Goal: Information Seeking & Learning: Learn about a topic

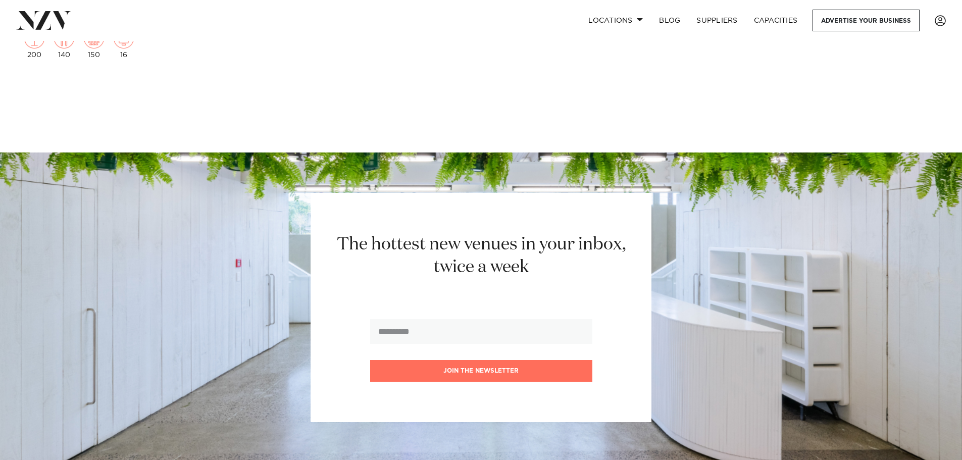
scroll to position [11713, 0]
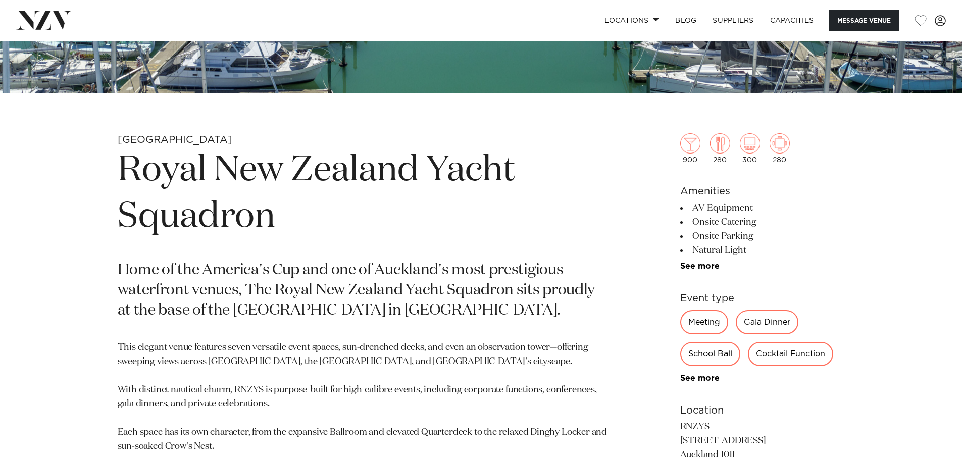
scroll to position [404, 0]
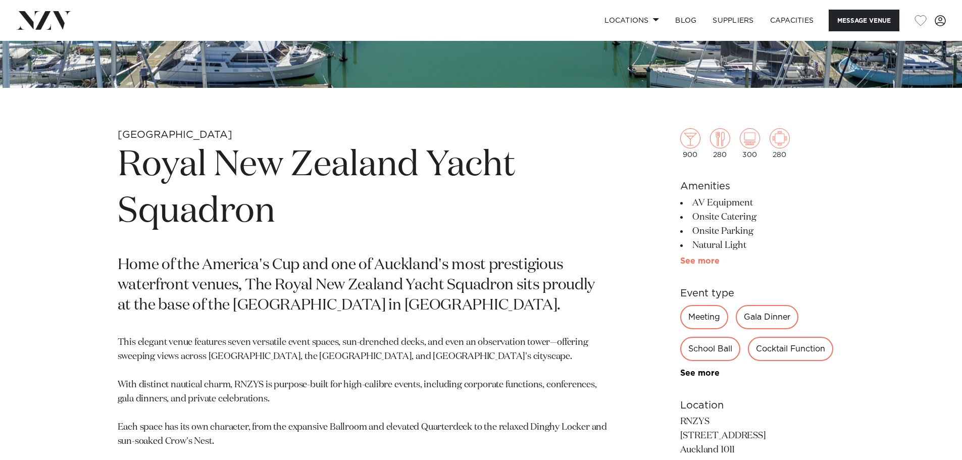
click at [711, 261] on link "See more" at bounding box center [719, 261] width 79 height 8
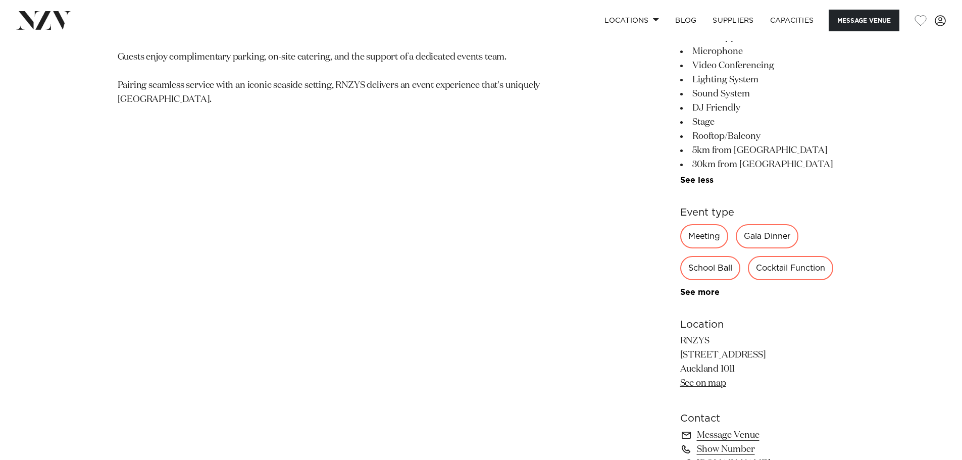
scroll to position [1111, 0]
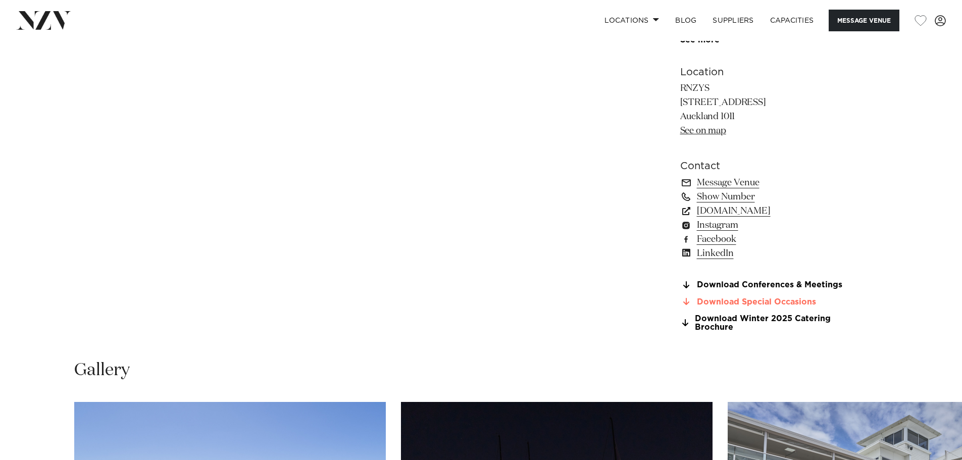
click at [786, 300] on link "Download Special Occasions" at bounding box center [762, 301] width 165 height 9
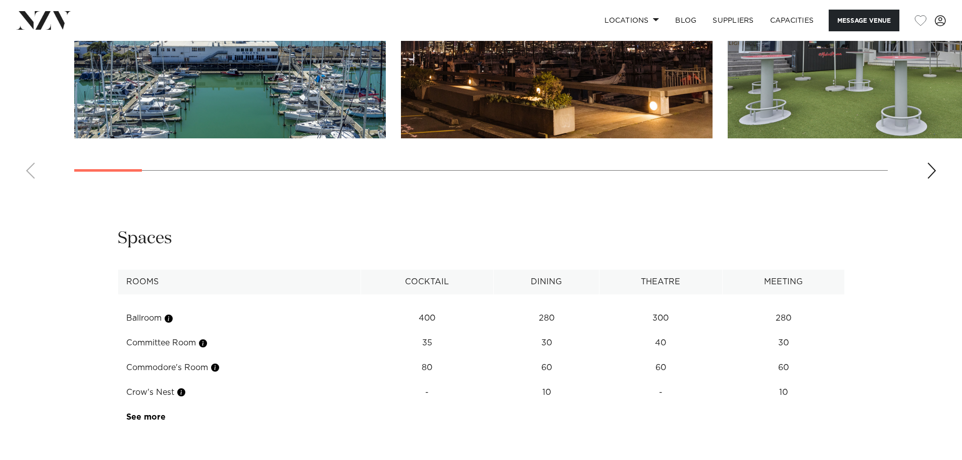
scroll to position [1767, 0]
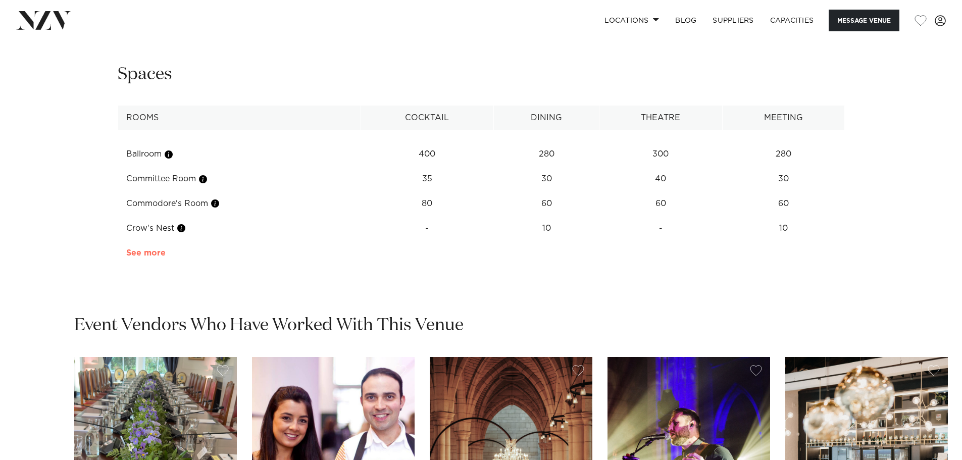
click at [149, 250] on link "See more" at bounding box center [165, 253] width 79 height 8
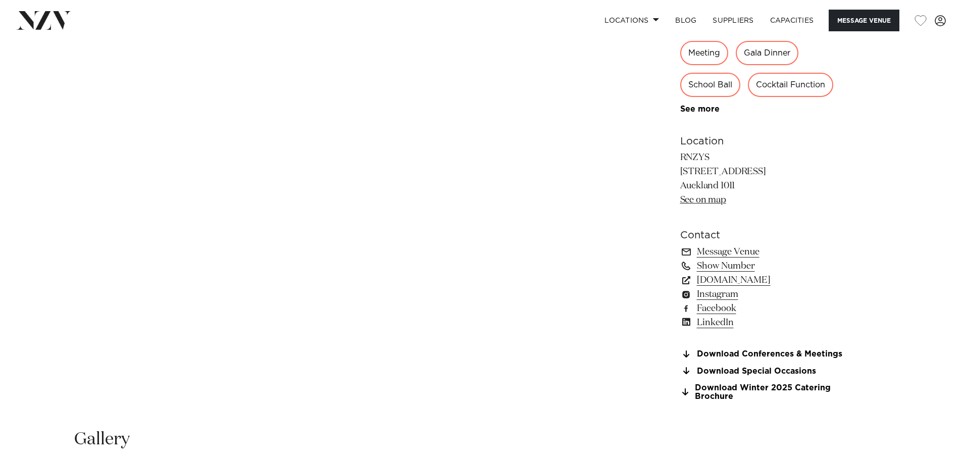
scroll to position [1161, 0]
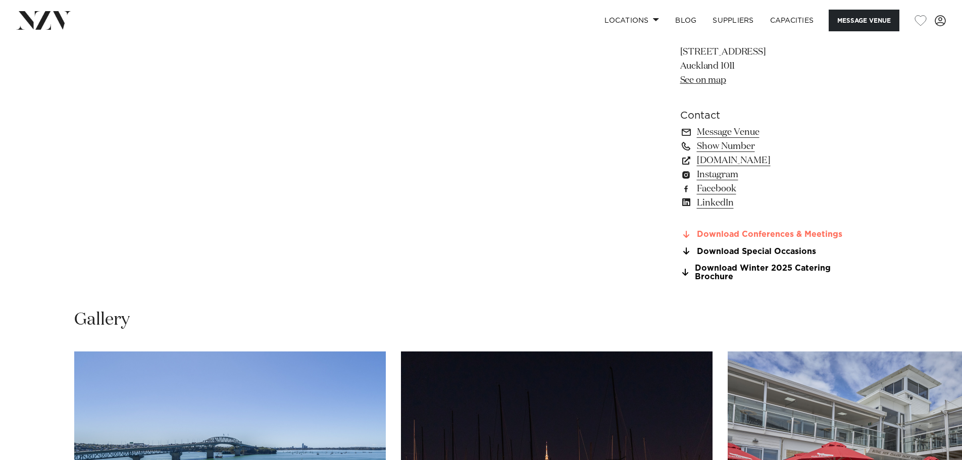
click at [777, 233] on link "Download Conferences & Meetings" at bounding box center [762, 234] width 165 height 9
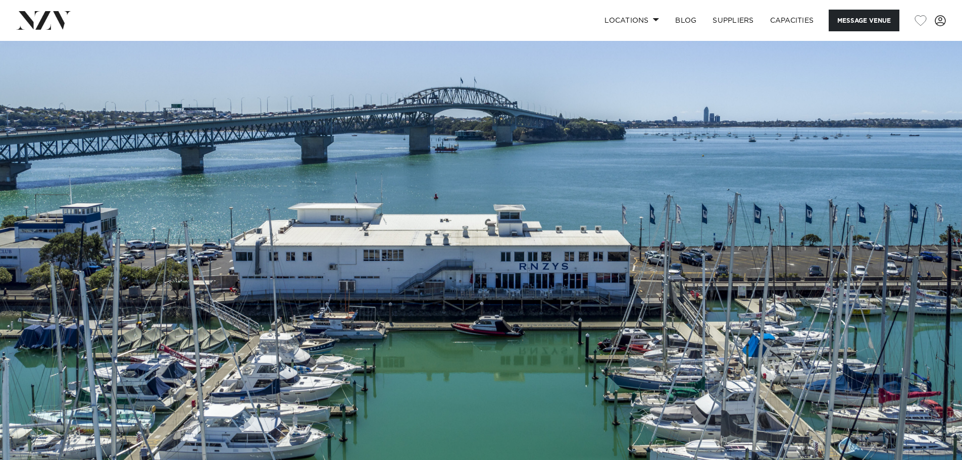
scroll to position [0, 0]
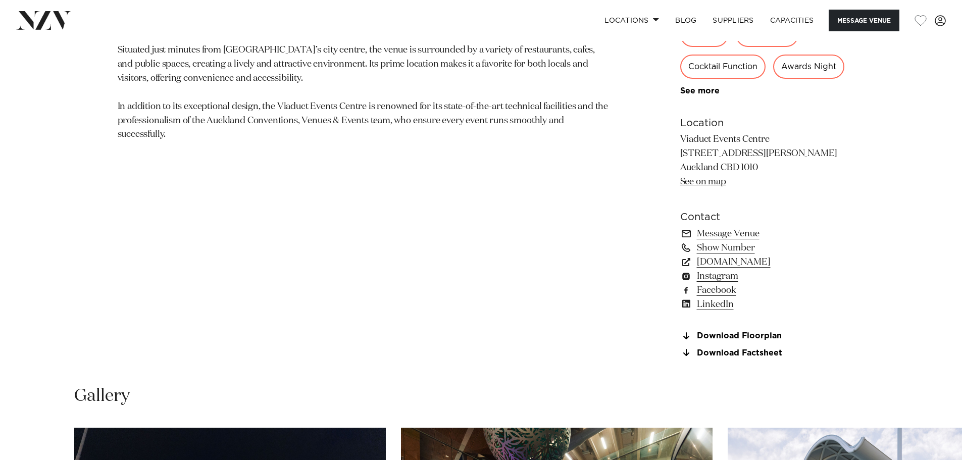
scroll to position [707, 0]
click at [736, 240] on link "Message Venue" at bounding box center [762, 233] width 165 height 14
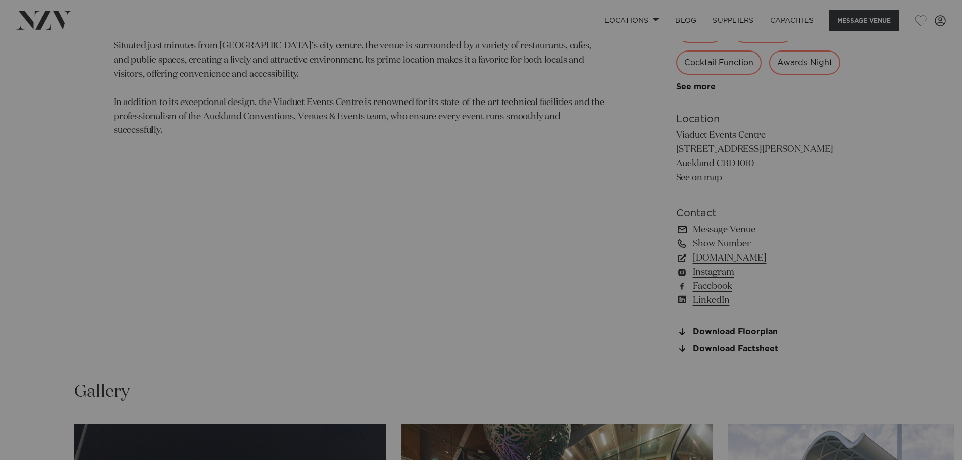
scroll to position [710, 0]
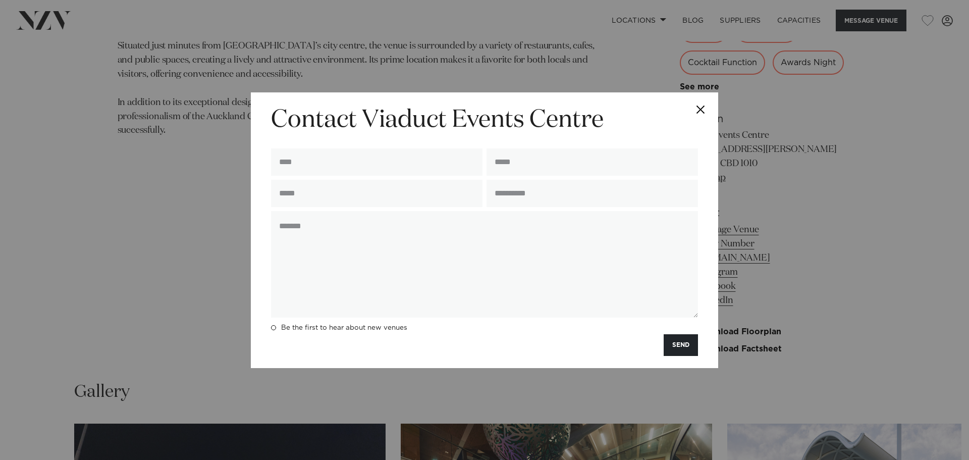
click at [704, 106] on button "Close" at bounding box center [700, 109] width 35 height 35
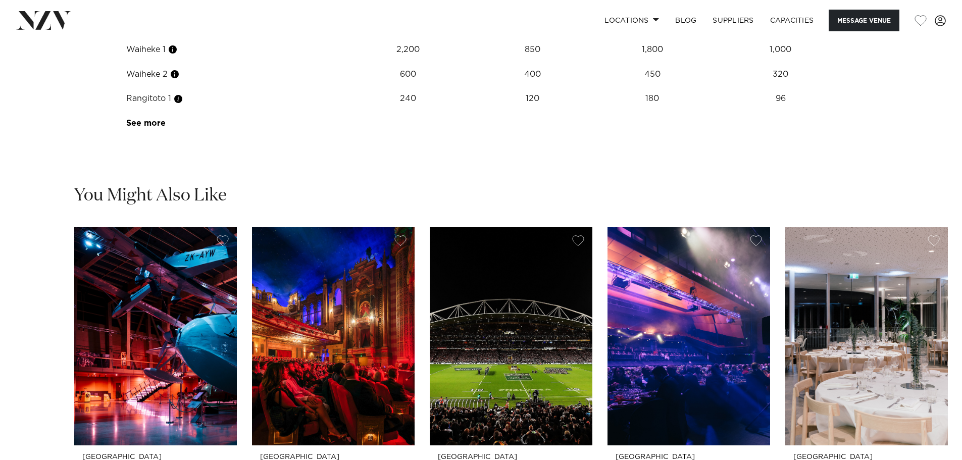
scroll to position [1316, 0]
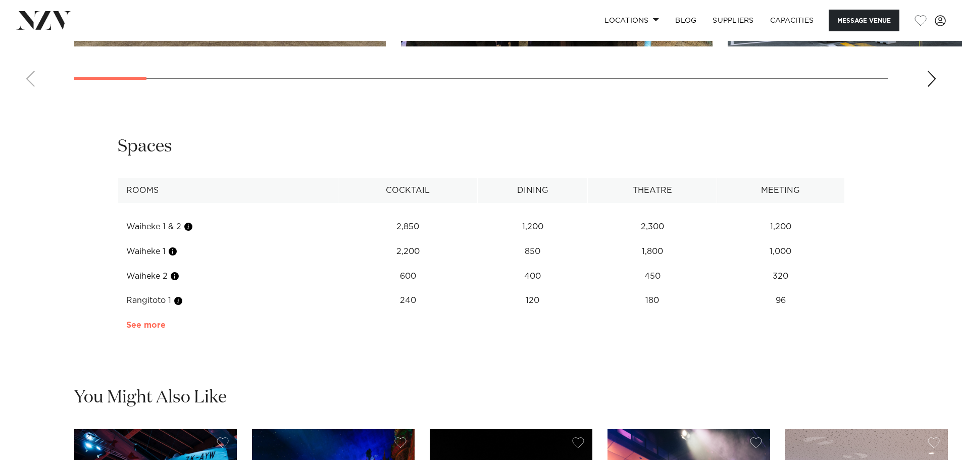
click at [136, 329] on link "See more" at bounding box center [165, 325] width 79 height 8
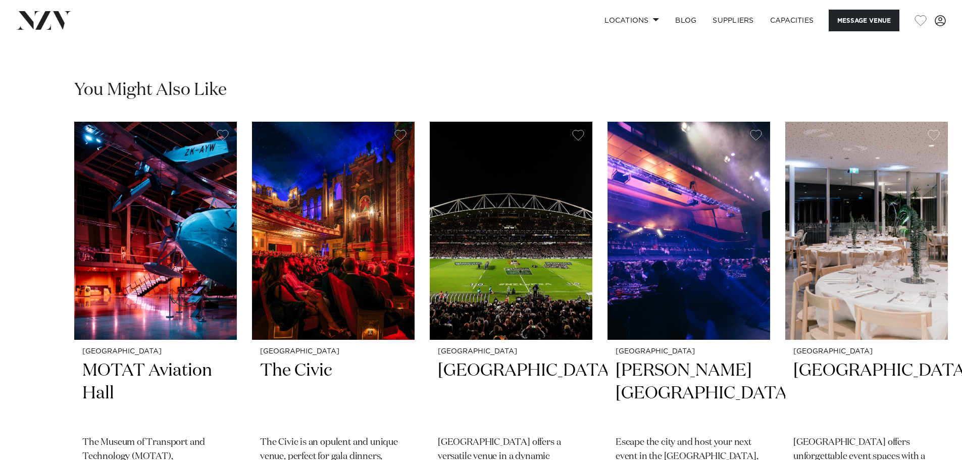
scroll to position [1518, 0]
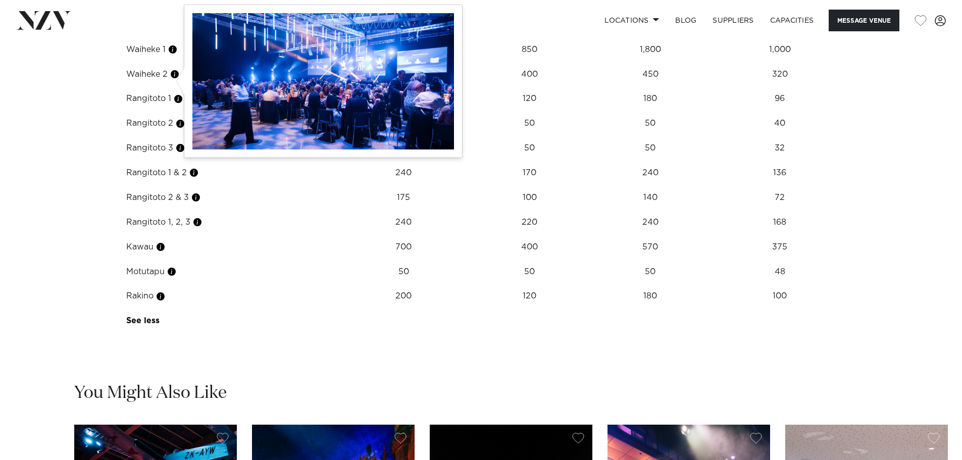
click at [176, 55] on button "button" at bounding box center [173, 49] width 10 height 10
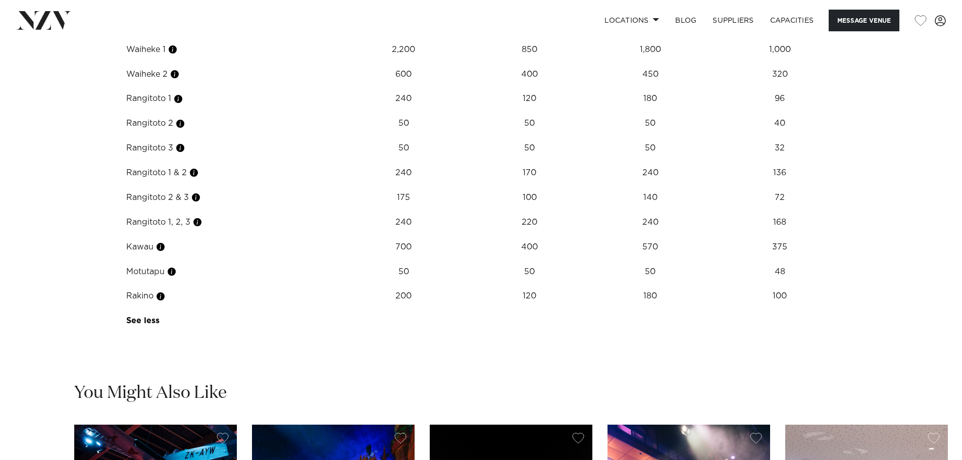
click at [160, 62] on td "Waiheke 1" at bounding box center [226, 49] width 216 height 25
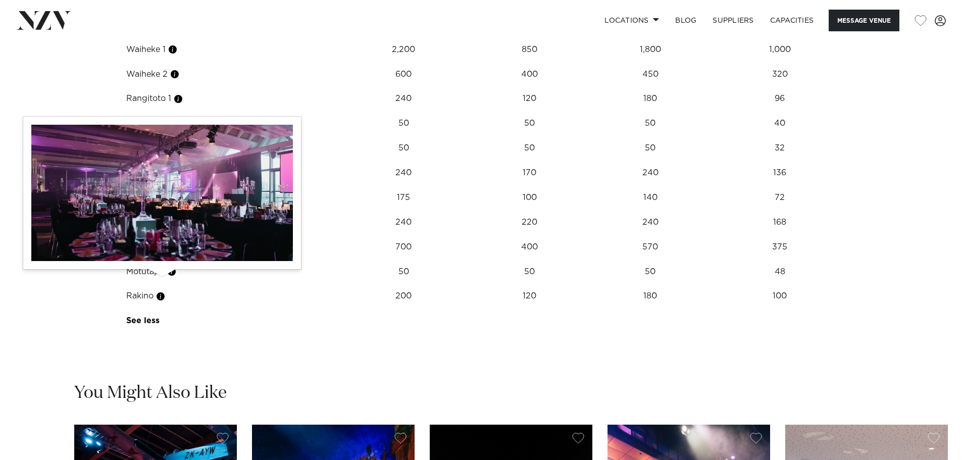
click at [165, 252] on button "button" at bounding box center [161, 247] width 10 height 10
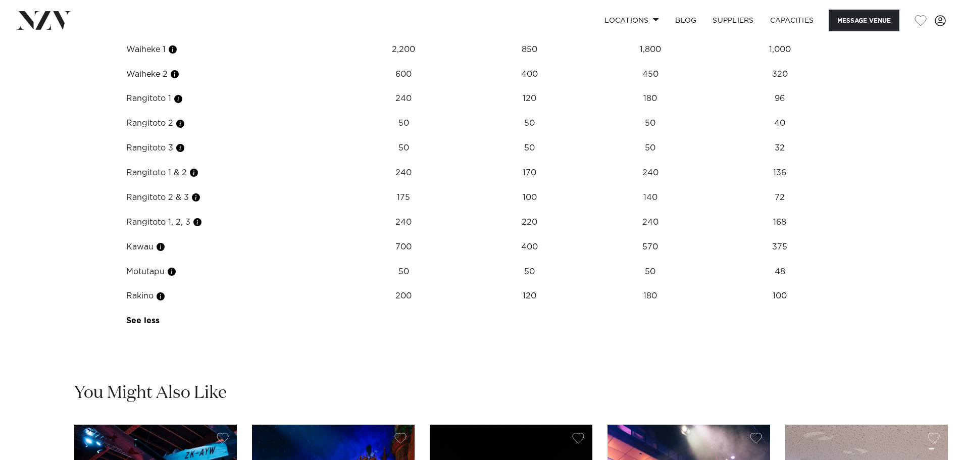
click at [139, 260] on td "Kawau" at bounding box center [226, 247] width 216 height 25
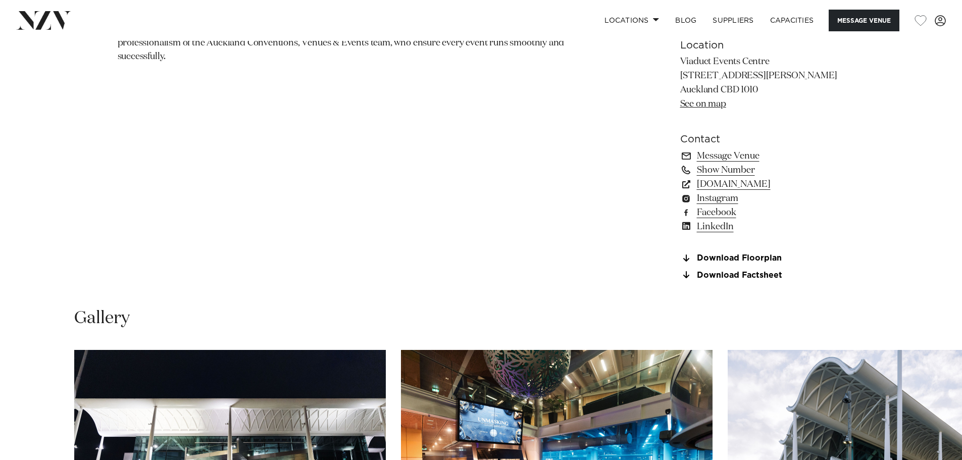
scroll to position [710, 0]
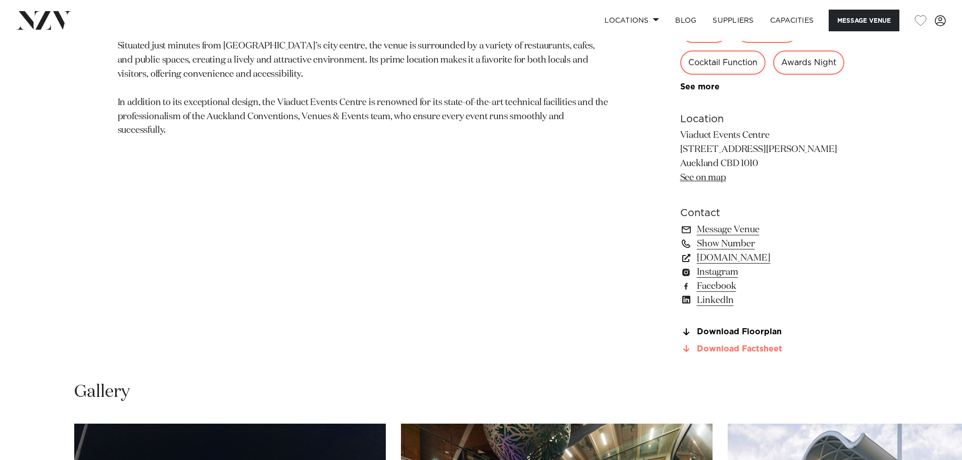
click at [743, 353] on link "Download Factsheet" at bounding box center [762, 348] width 165 height 9
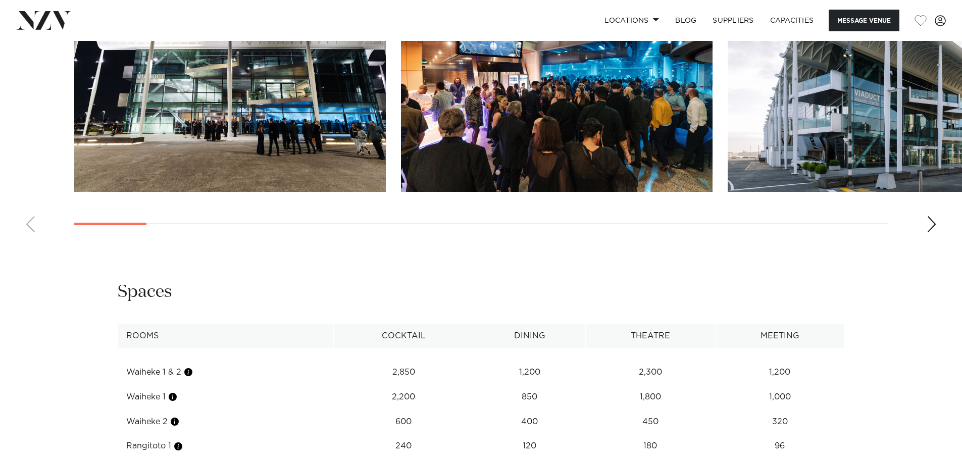
scroll to position [1064, 0]
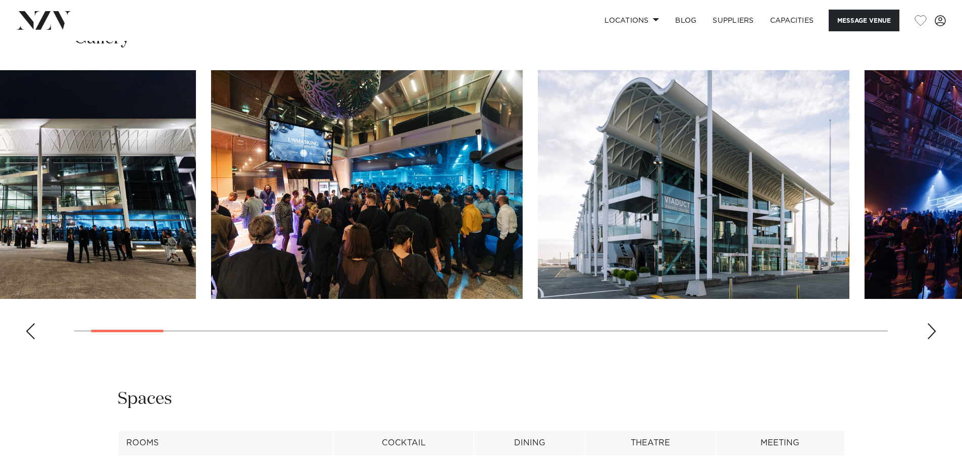
click at [351, 248] on img "2 / 28" at bounding box center [367, 184] width 312 height 229
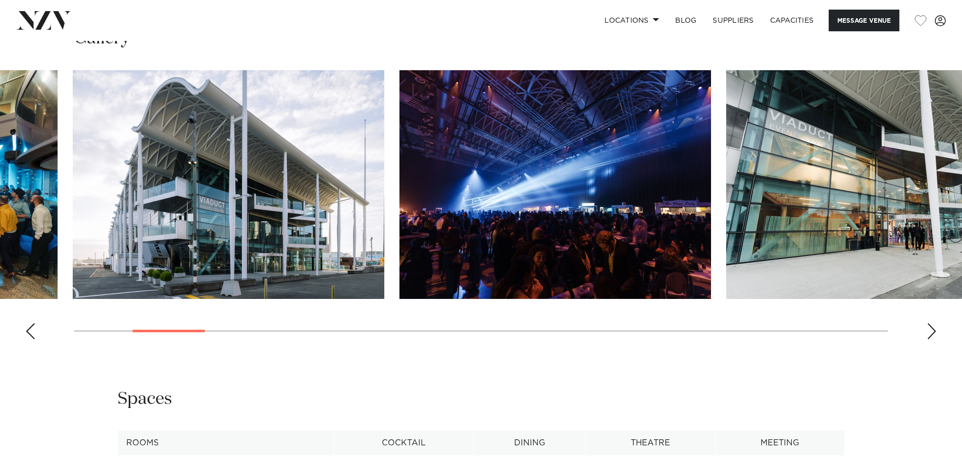
click at [495, 253] on img "4 / 28" at bounding box center [555, 184] width 312 height 229
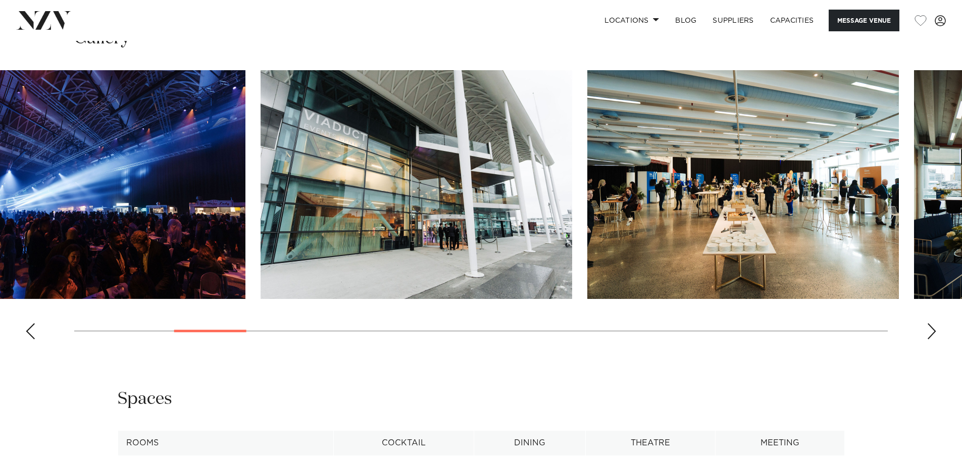
click at [422, 257] on img "5 / 28" at bounding box center [417, 184] width 312 height 229
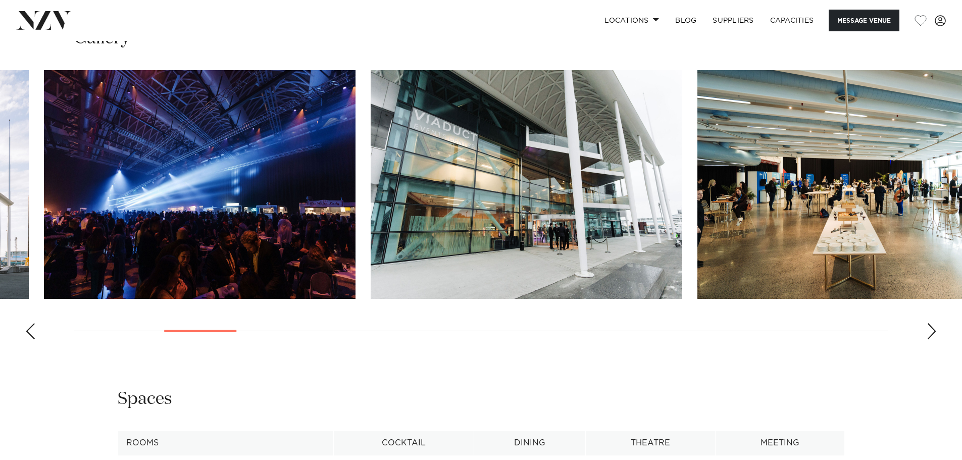
click at [399, 258] on swiper-container at bounding box center [481, 208] width 962 height 277
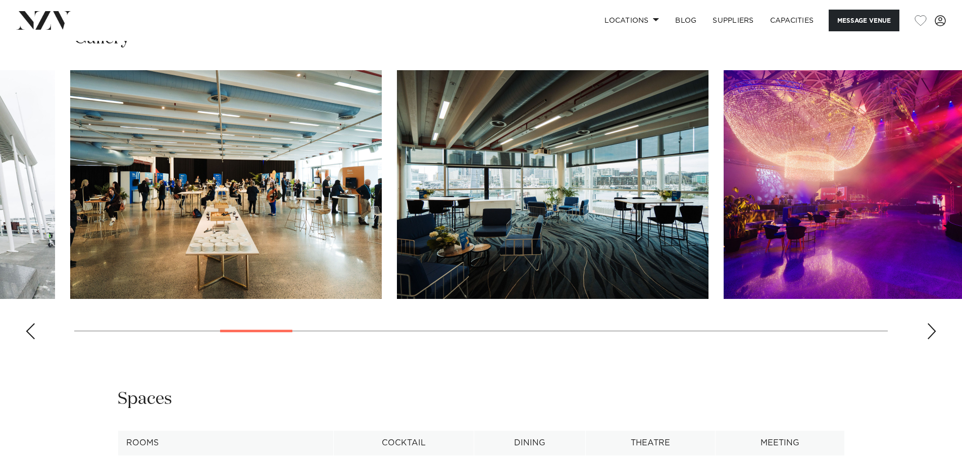
click at [327, 267] on img "6 / 28" at bounding box center [226, 184] width 312 height 229
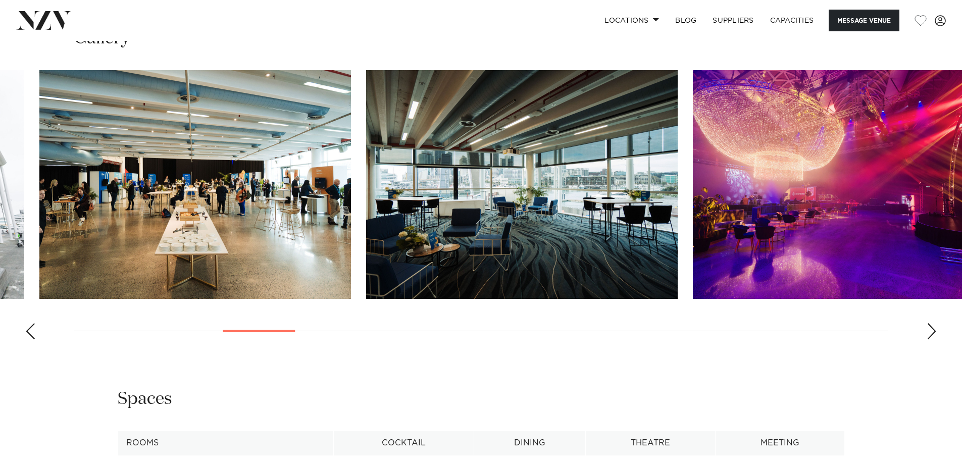
click at [366, 280] on img "7 / 28" at bounding box center [522, 184] width 312 height 229
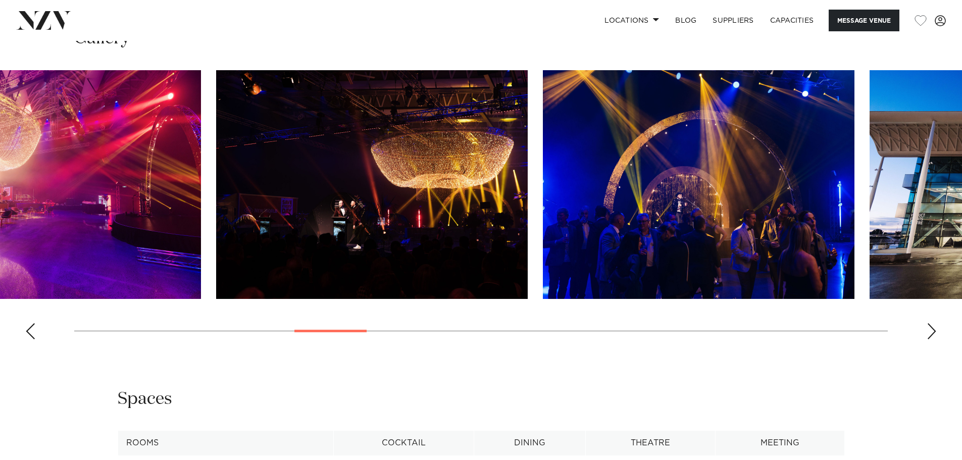
click at [236, 268] on img "9 / 28" at bounding box center [372, 184] width 312 height 229
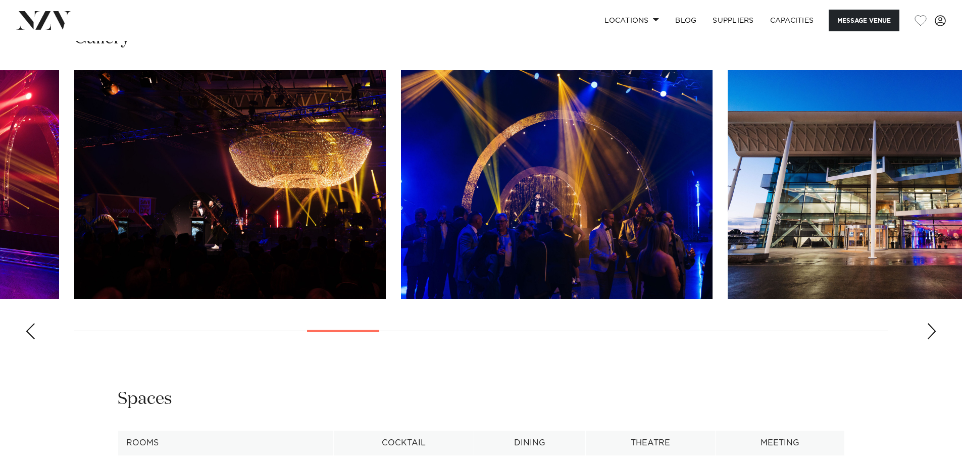
click at [728, 243] on img "11 / 28" at bounding box center [884, 184] width 312 height 229
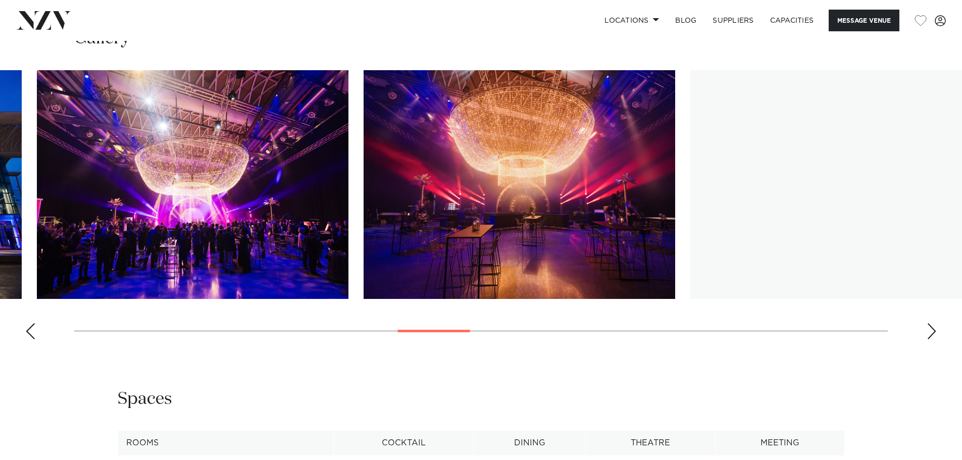
click at [240, 276] on img "12 / 28" at bounding box center [193, 184] width 312 height 229
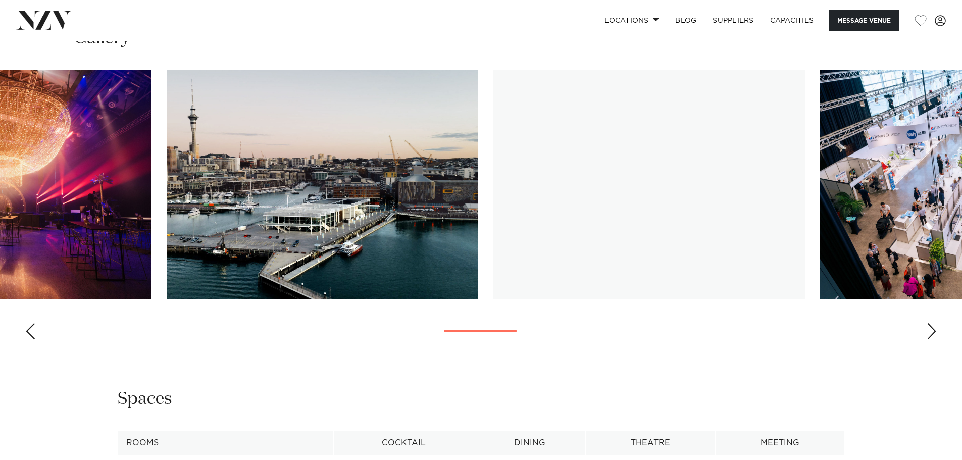
click at [333, 244] on img "14 / 28" at bounding box center [323, 184] width 312 height 229
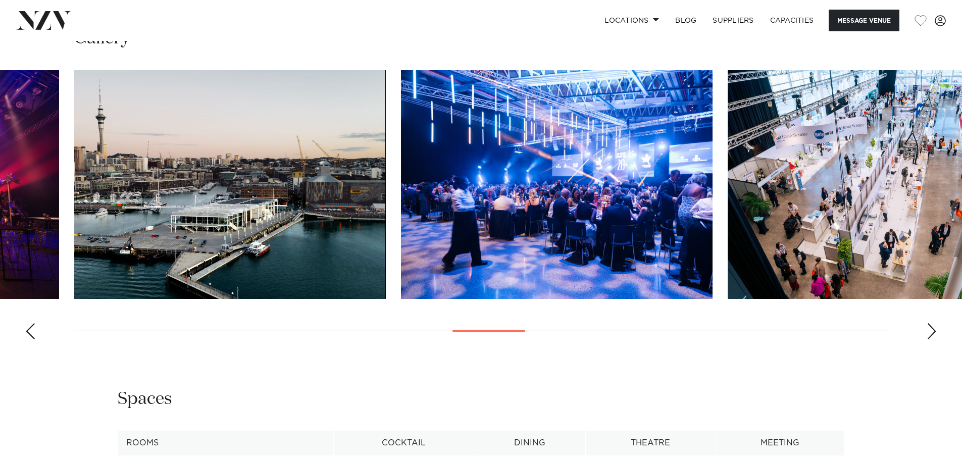
click at [401, 257] on img "15 / 28" at bounding box center [557, 184] width 312 height 229
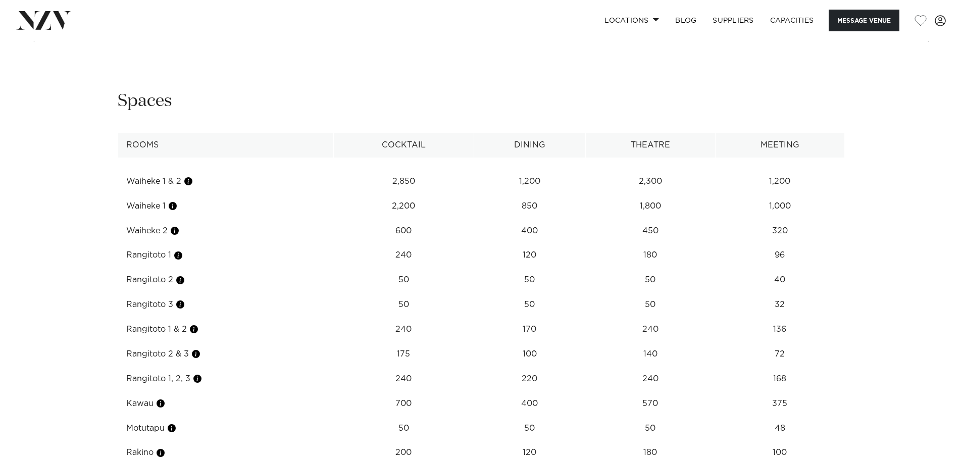
scroll to position [1417, 0]
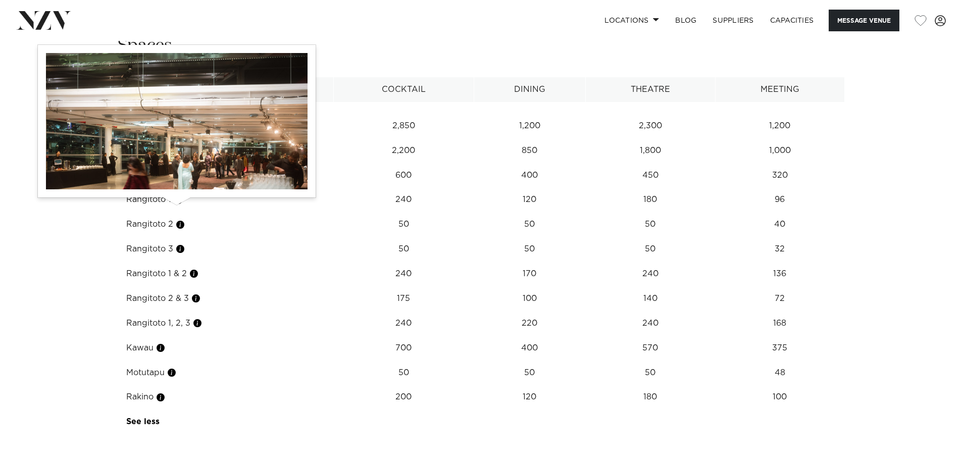
click at [179, 180] on button "button" at bounding box center [175, 175] width 10 height 10
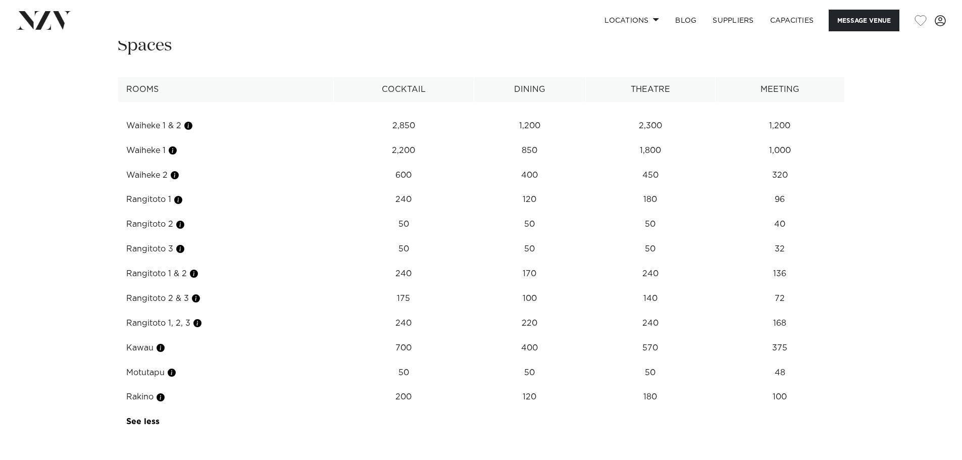
click at [136, 188] on td "Waiheke 2" at bounding box center [226, 175] width 216 height 25
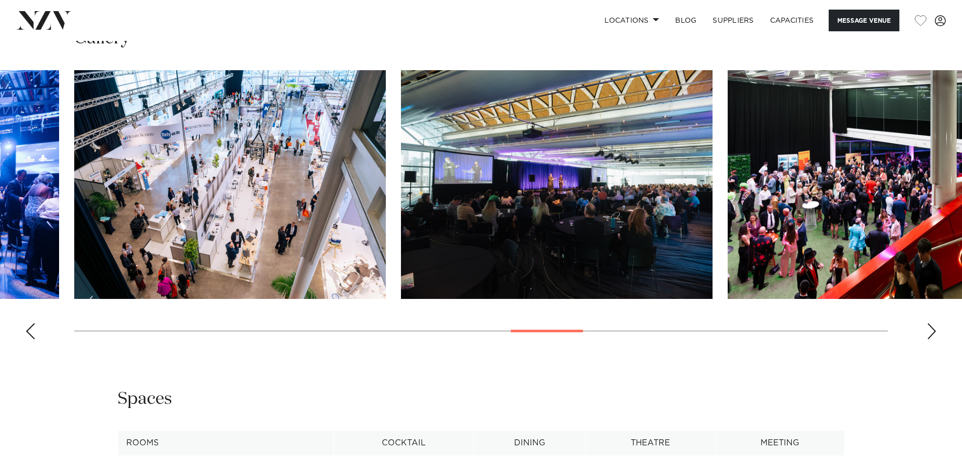
scroll to position [1013, 0]
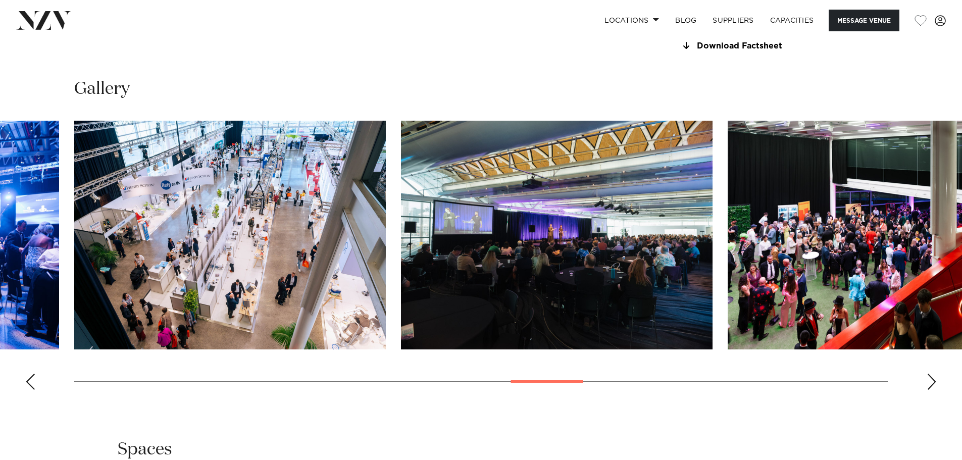
click at [936, 390] on div "Next slide" at bounding box center [931, 382] width 10 height 16
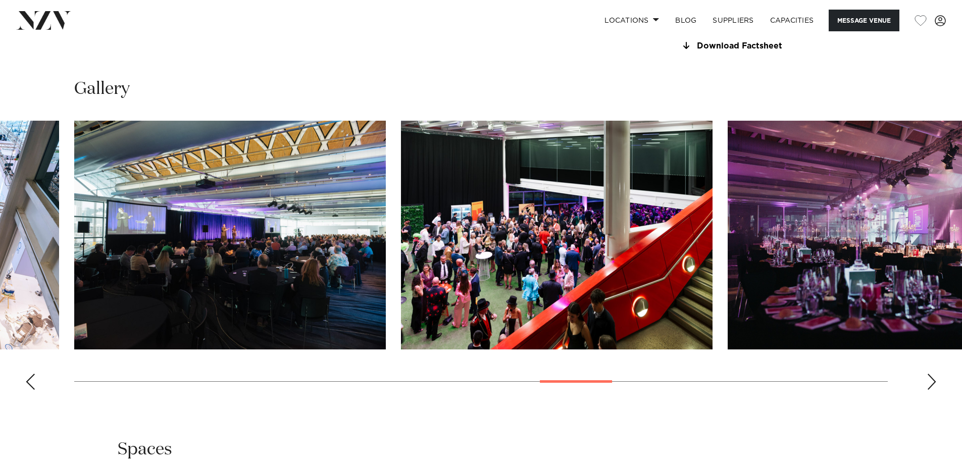
click at [932, 390] on div "Next slide" at bounding box center [931, 382] width 10 height 16
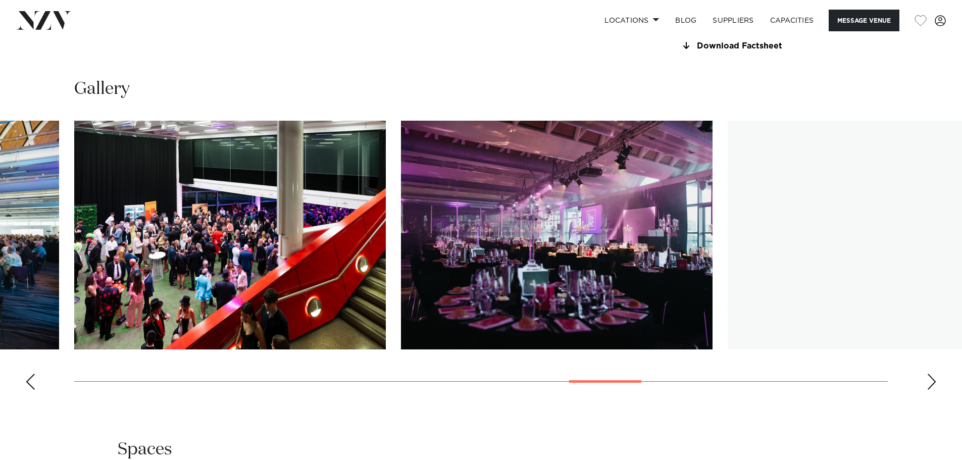
click at [932, 390] on div "Next slide" at bounding box center [931, 382] width 10 height 16
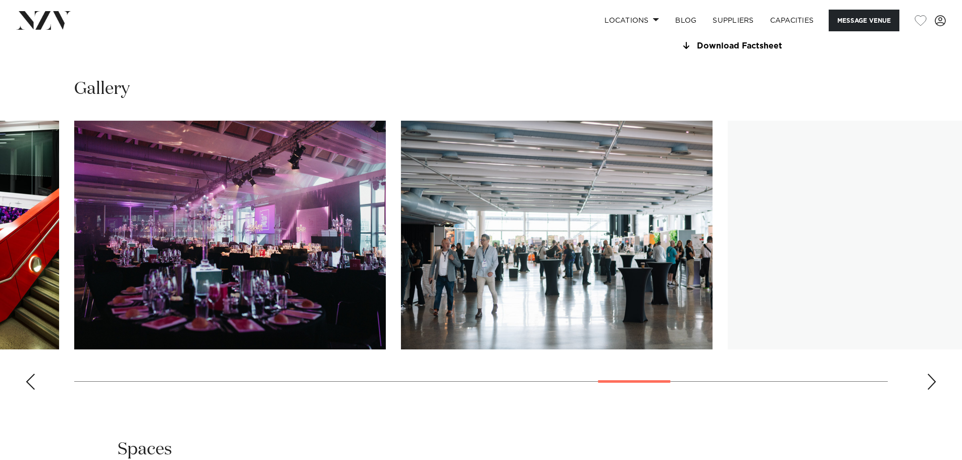
click at [932, 390] on div "Next slide" at bounding box center [931, 382] width 10 height 16
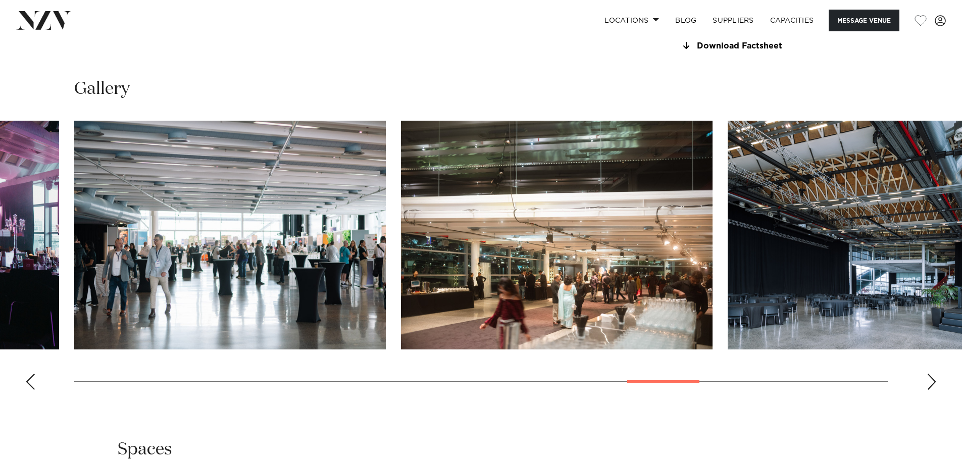
click at [932, 390] on div "Next slide" at bounding box center [931, 382] width 10 height 16
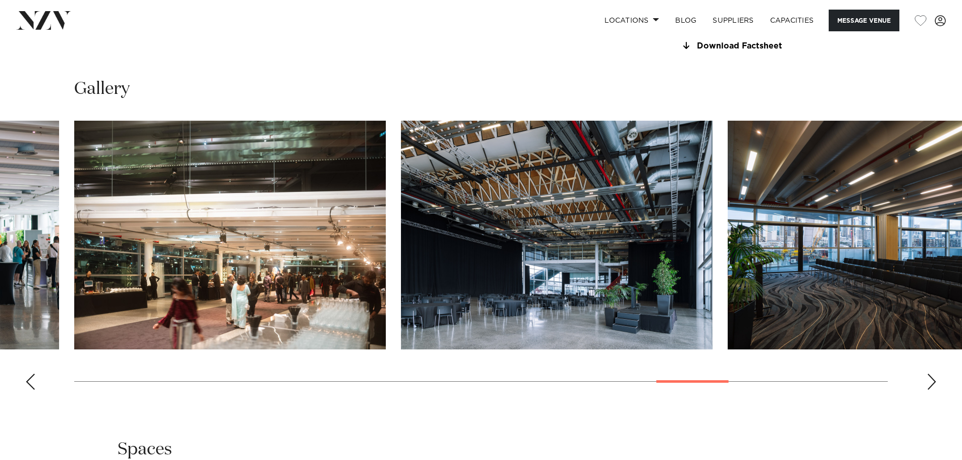
click at [932, 390] on div "Next slide" at bounding box center [931, 382] width 10 height 16
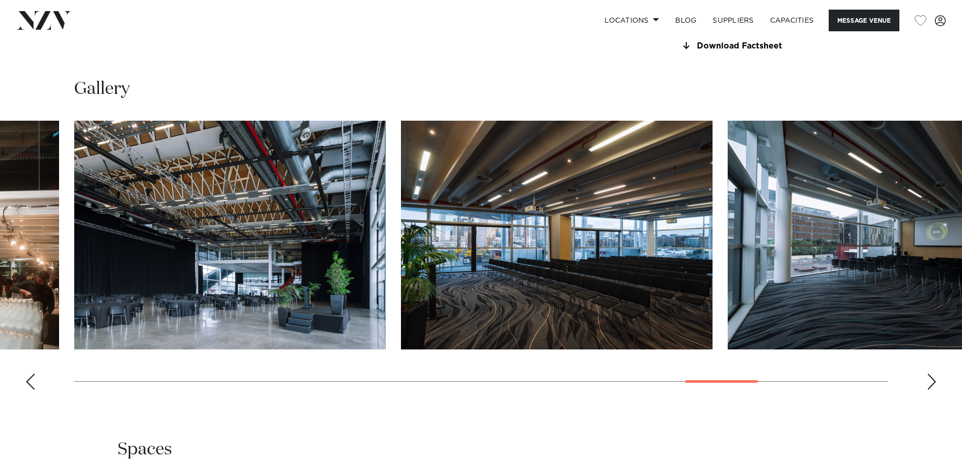
click at [932, 390] on div "Next slide" at bounding box center [931, 382] width 10 height 16
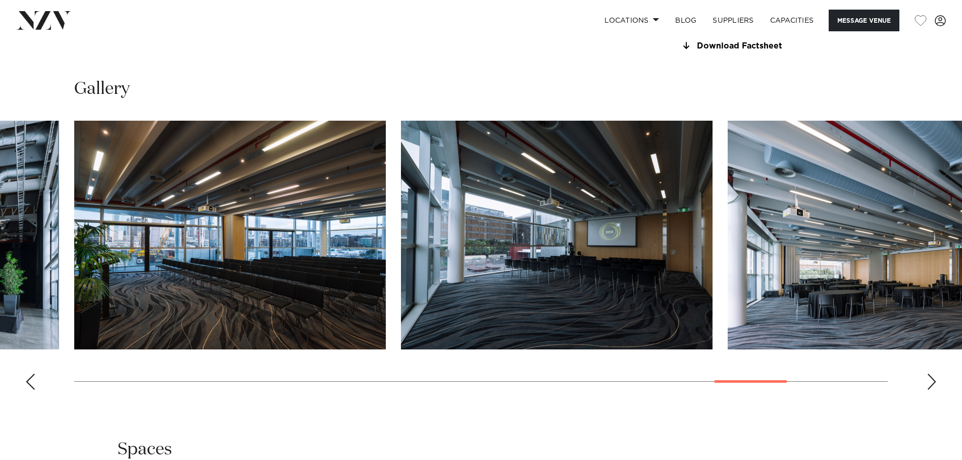
click at [932, 390] on div "Next slide" at bounding box center [931, 382] width 10 height 16
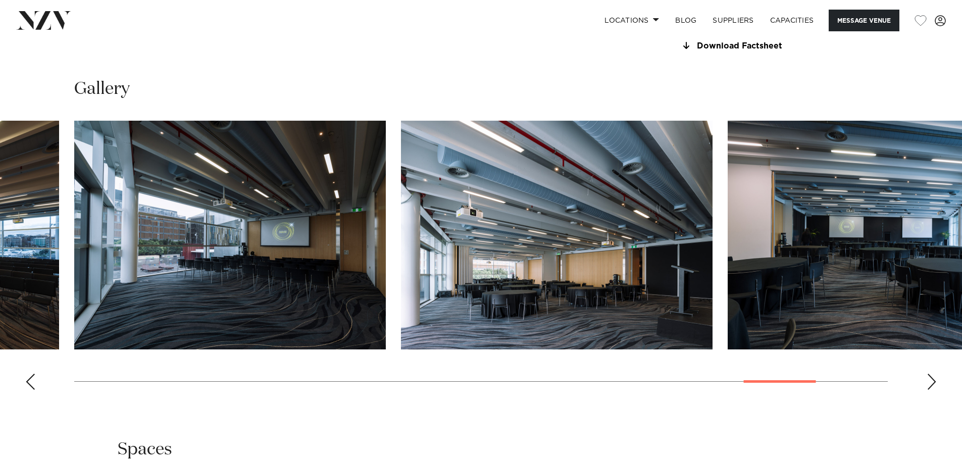
click at [932, 390] on div "Next slide" at bounding box center [931, 382] width 10 height 16
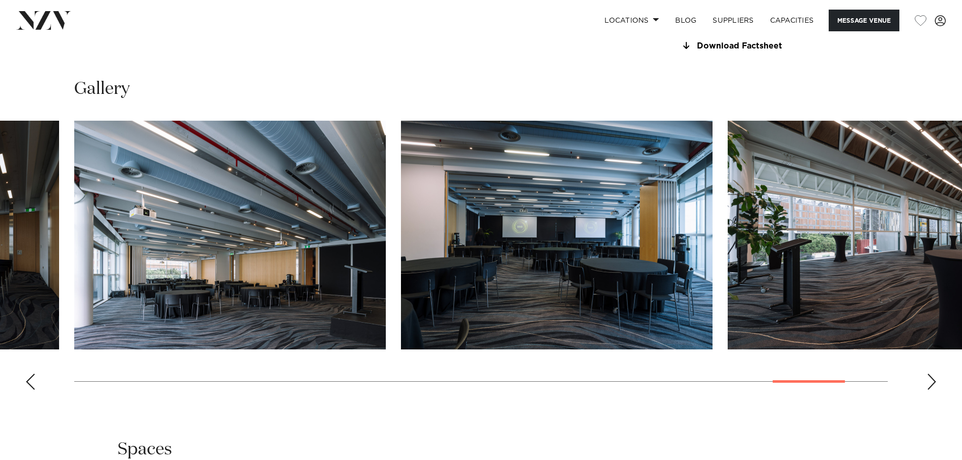
click at [932, 390] on div "Next slide" at bounding box center [931, 382] width 10 height 16
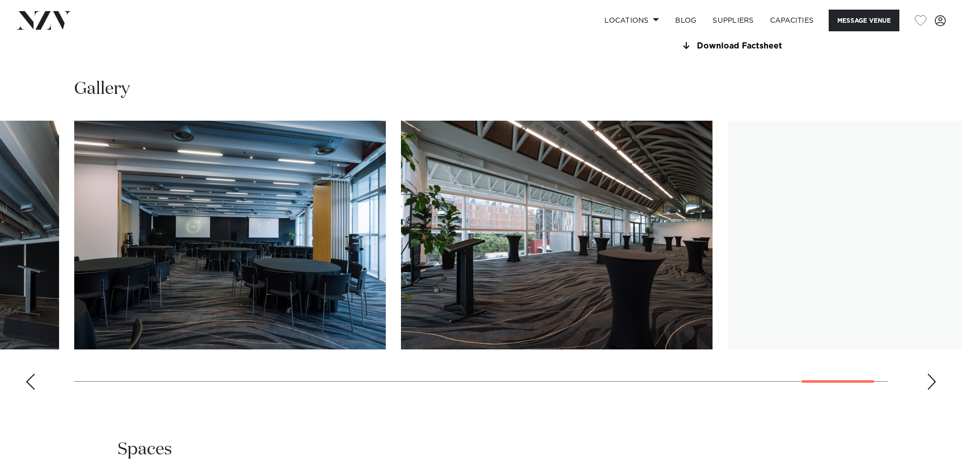
click at [932, 390] on div "Next slide" at bounding box center [931, 382] width 10 height 16
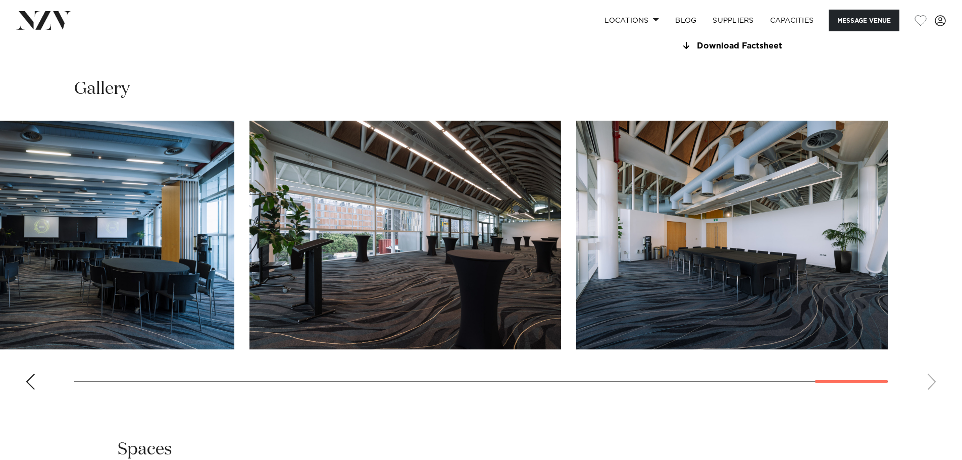
click at [932, 398] on swiper-container at bounding box center [481, 259] width 962 height 277
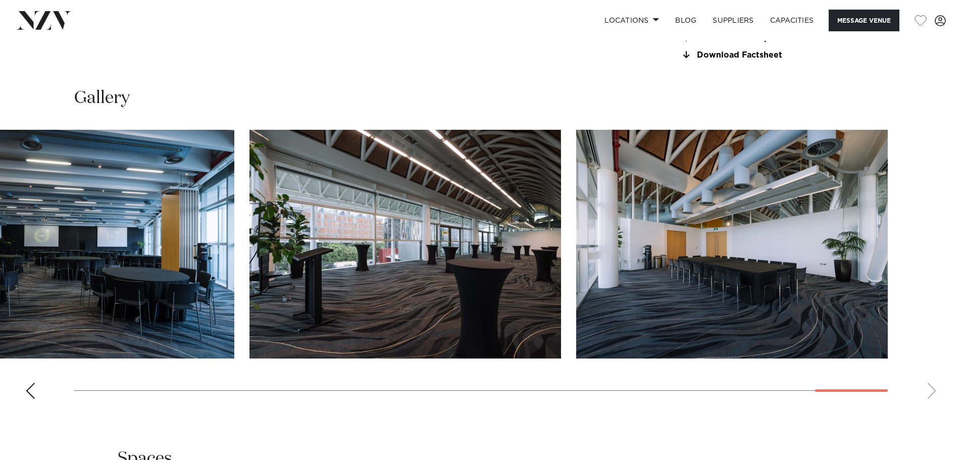
scroll to position [761, 0]
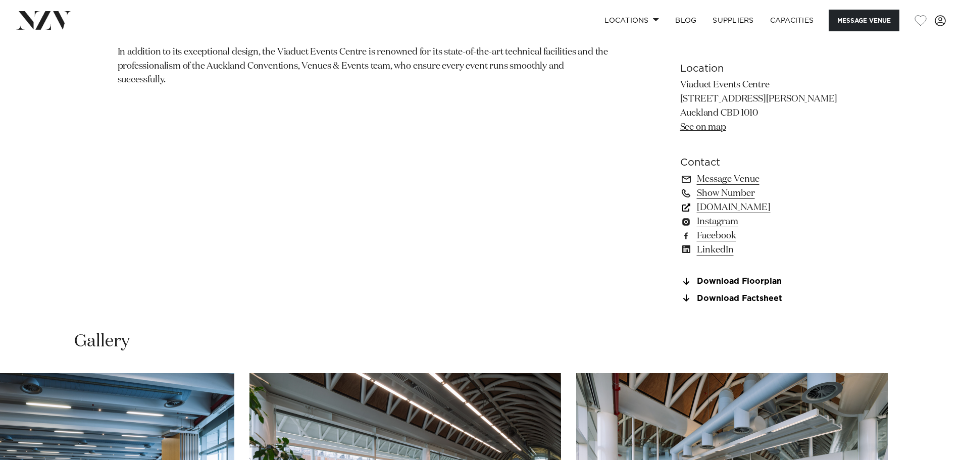
click at [784, 215] on link "[DOMAIN_NAME]" at bounding box center [762, 207] width 165 height 14
